Goal: Find contact information: Find contact information

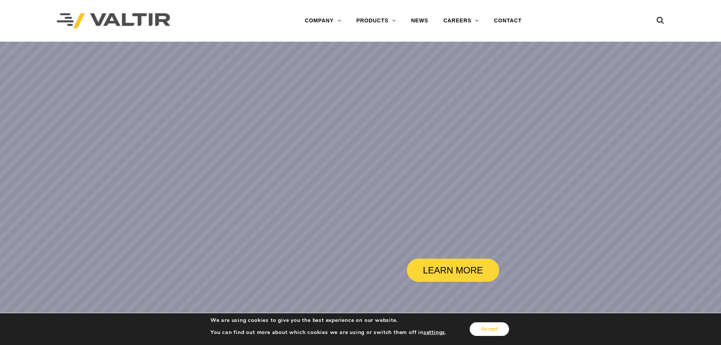
click at [502, 326] on button "Accept" at bounding box center [489, 329] width 39 height 14
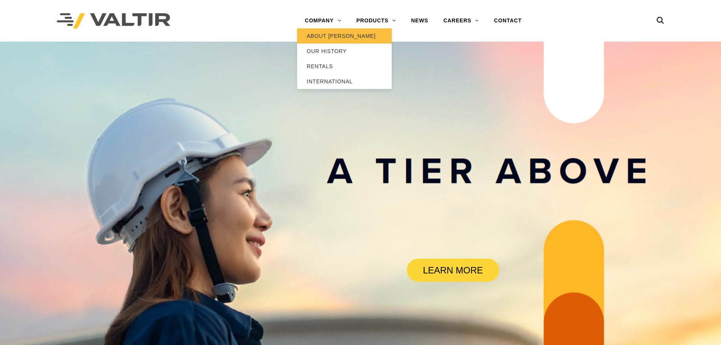
click at [340, 34] on link "ABOUT [PERSON_NAME]" at bounding box center [344, 35] width 95 height 15
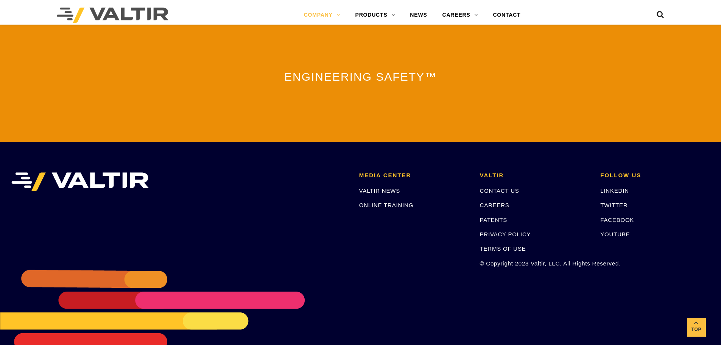
scroll to position [1638, 0]
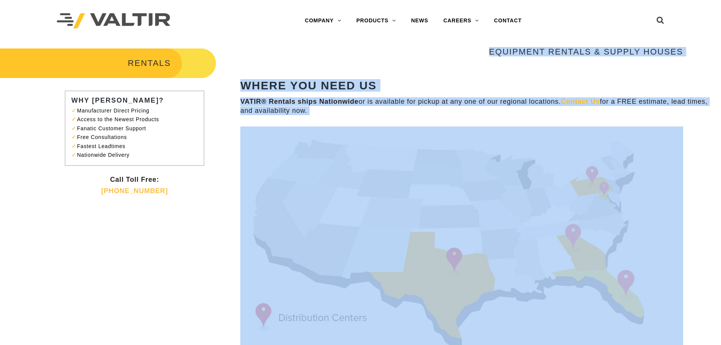
drag, startPoint x: 206, startPoint y: 269, endPoint x: 178, endPoint y: 231, distance: 47.5
click at [178, 231] on div "RENTALS WHY VALTIR? Manufacturer Direct Pricing Access to the Newest Products F…" at bounding box center [360, 231] width 721 height 368
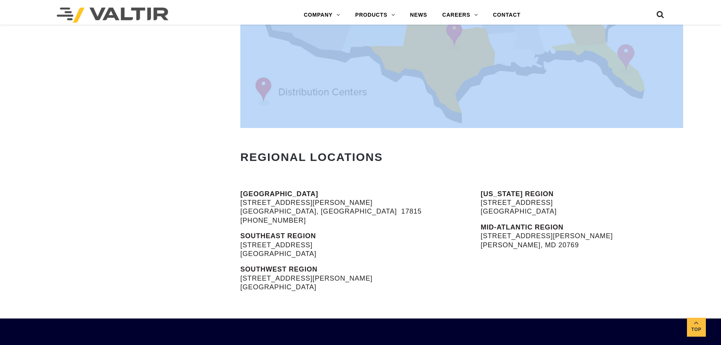
scroll to position [221, 0]
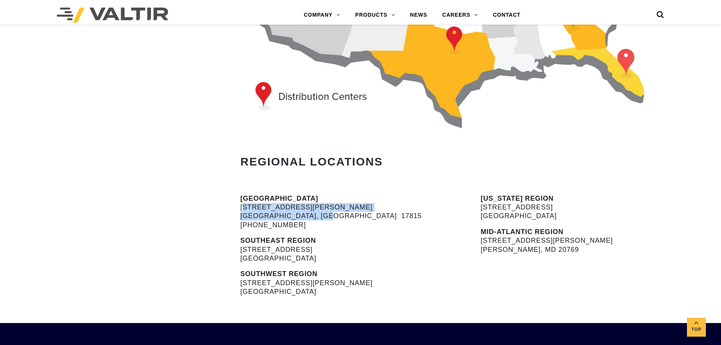
drag, startPoint x: 240, startPoint y: 206, endPoint x: 322, endPoint y: 218, distance: 83.0
click at [322, 218] on p "NORTH REGION 900 Patterson Drive Bloomsburg, PA 17815 (570) 380-2856" at bounding box center [341, 212] width 202 height 36
copy p "900 Patterson Drive Bloomsburg, PA 17815"
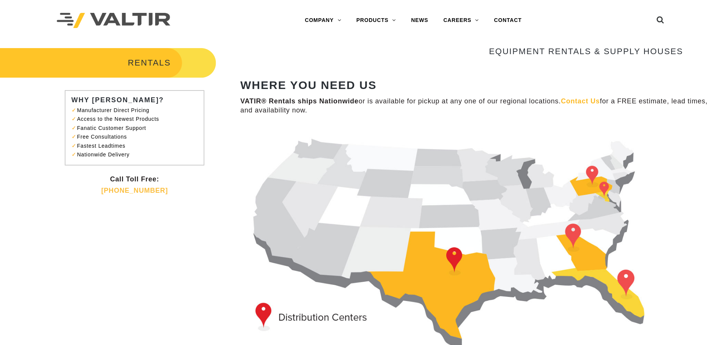
scroll to position [0, 0]
